Goal: Obtain resource: Obtain resource

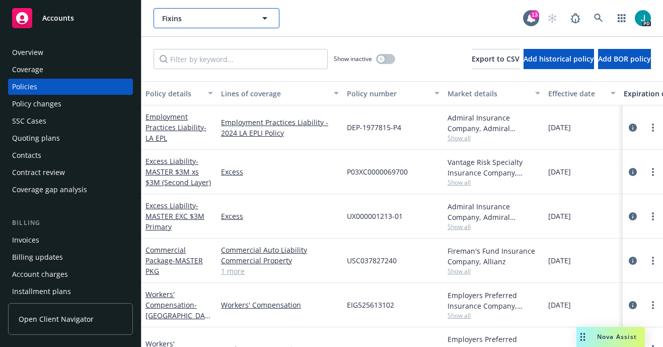
click at [165, 19] on span "Fixins" at bounding box center [205, 18] width 87 height 11
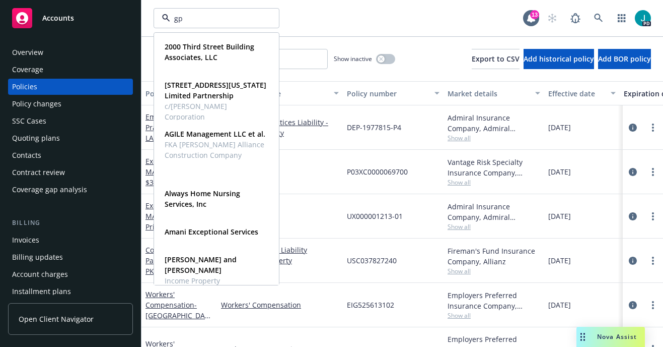
type input "gps"
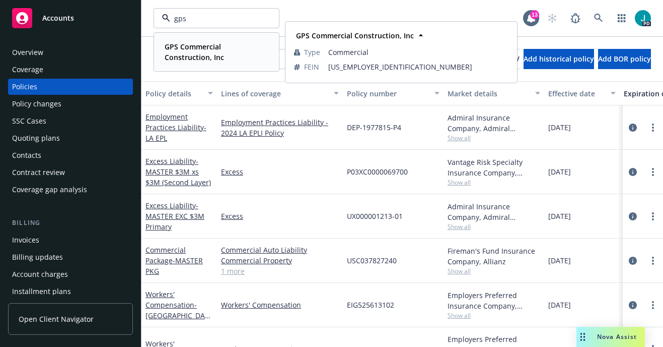
click at [186, 44] on strong "GPS Commercial Construction, Inc" at bounding box center [194, 52] width 59 height 20
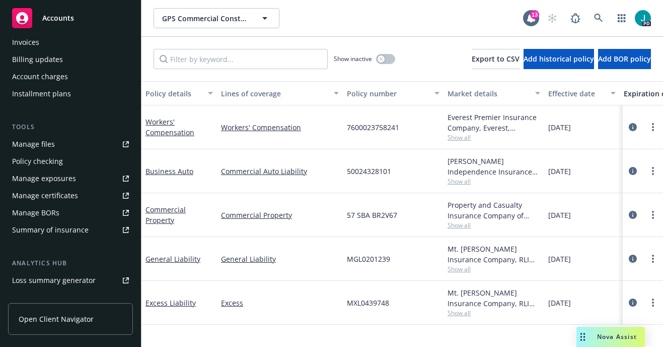
scroll to position [219, 0]
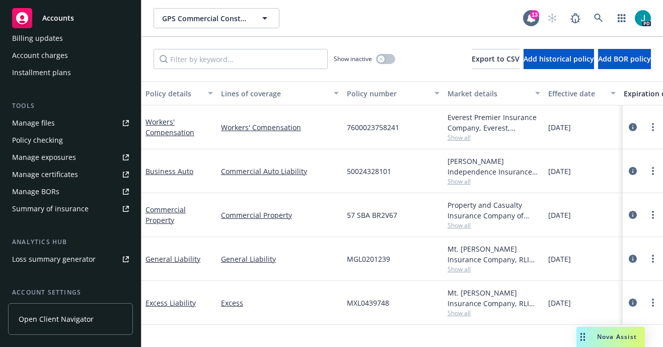
click at [34, 119] on div "Manage files" at bounding box center [33, 123] width 43 height 16
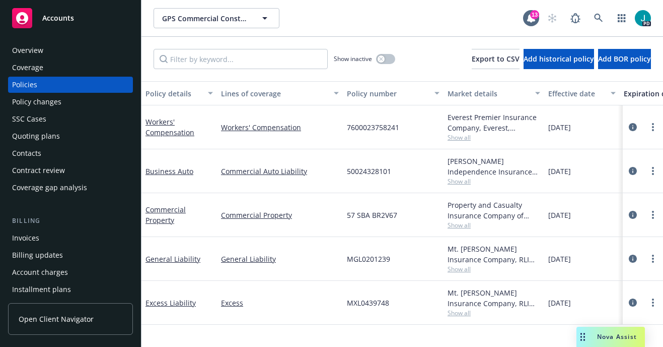
scroll to position [0, 0]
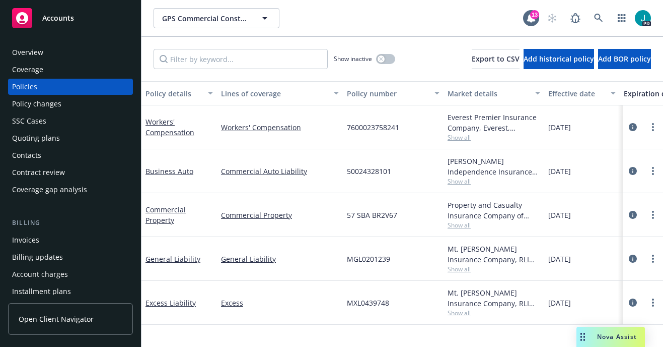
click at [48, 108] on div "Policy changes" at bounding box center [36, 104] width 49 height 16
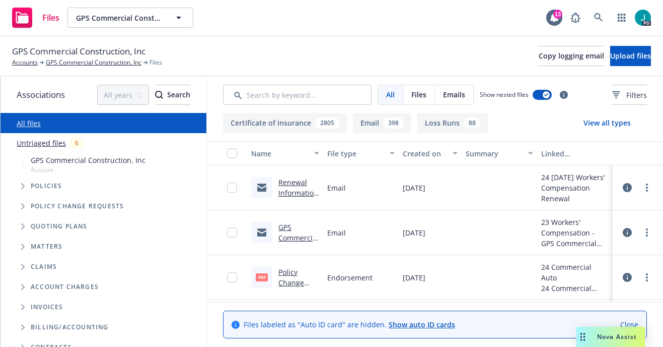
scroll to position [32044, 0]
click at [289, 193] on link "Renewal Information Needed - 2024 Workers' Compensation - Newfront Insurance" at bounding box center [299, 224] width 40 height 94
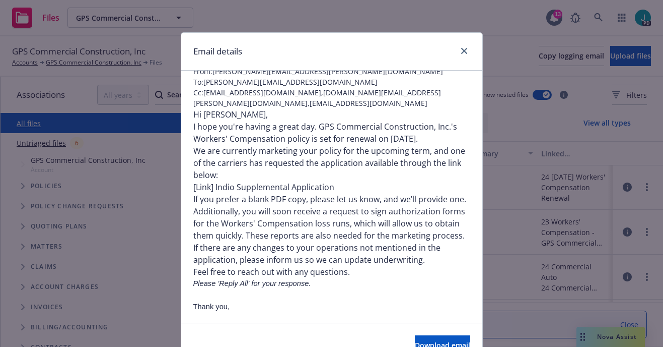
scroll to position [81, 0]
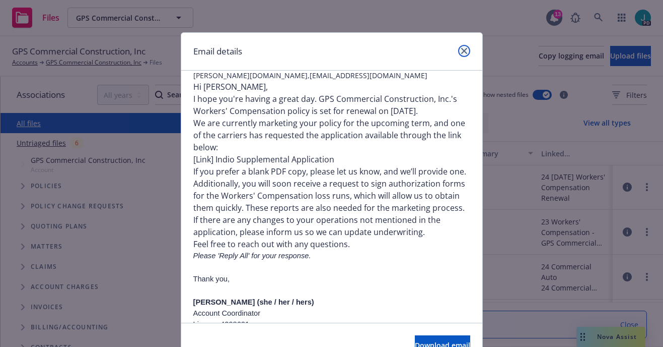
click at [461, 52] on icon "close" at bounding box center [464, 51] width 6 height 6
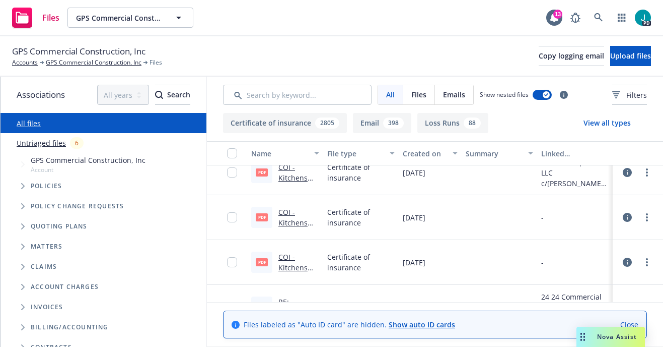
scroll to position [33165, 0]
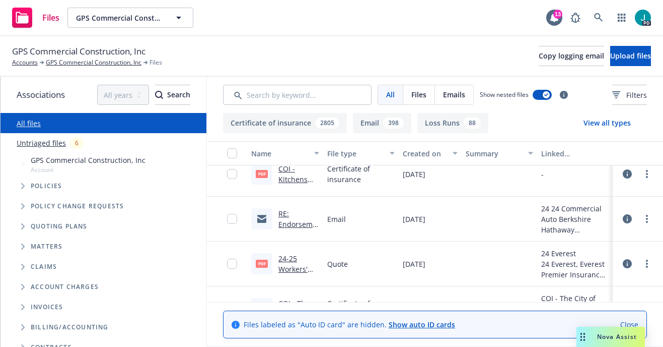
click at [284, 259] on link "24-25 Workers' Compensation Quote - [GEOGRAPHIC_DATA]pdf" at bounding box center [299, 289] width 40 height 73
